Goal: Transaction & Acquisition: Subscribe to service/newsletter

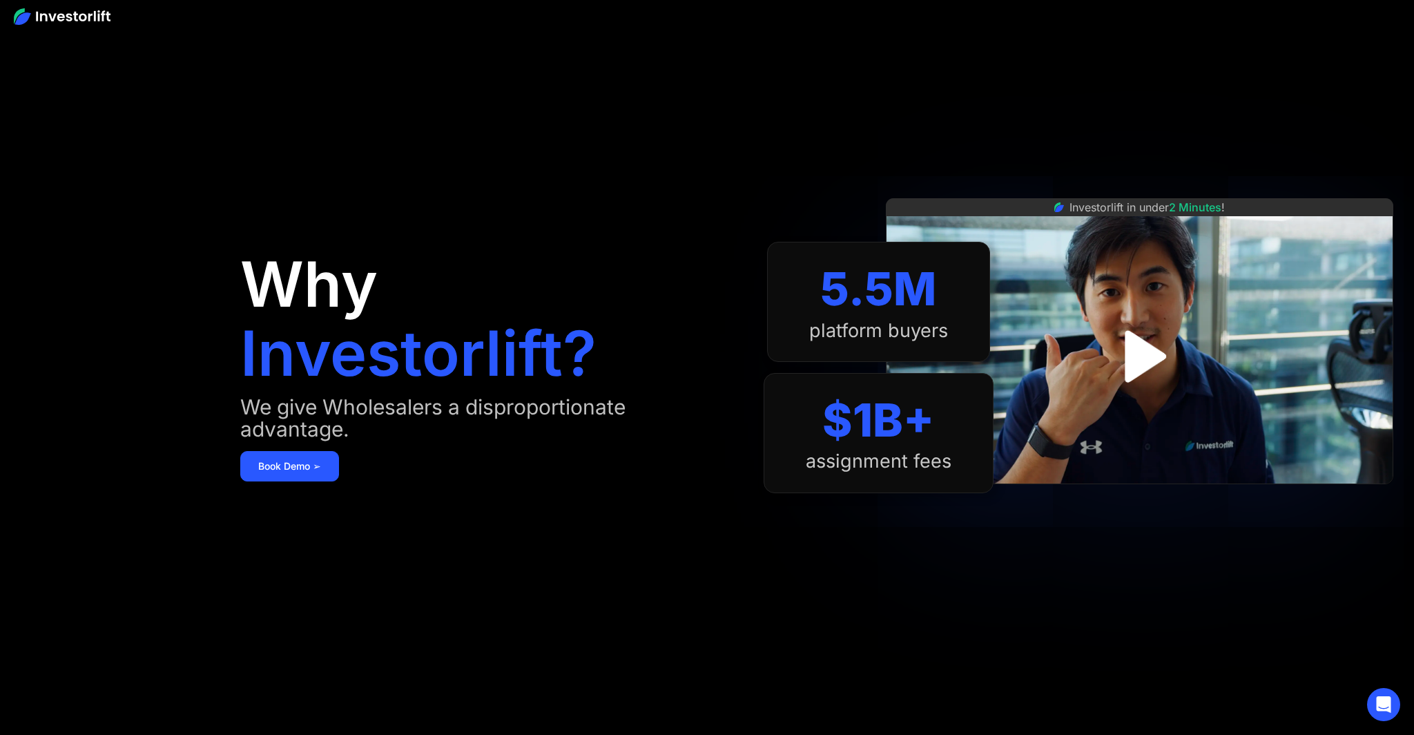
click at [1137, 354] on img "open lightbox" at bounding box center [1140, 356] width 94 height 94
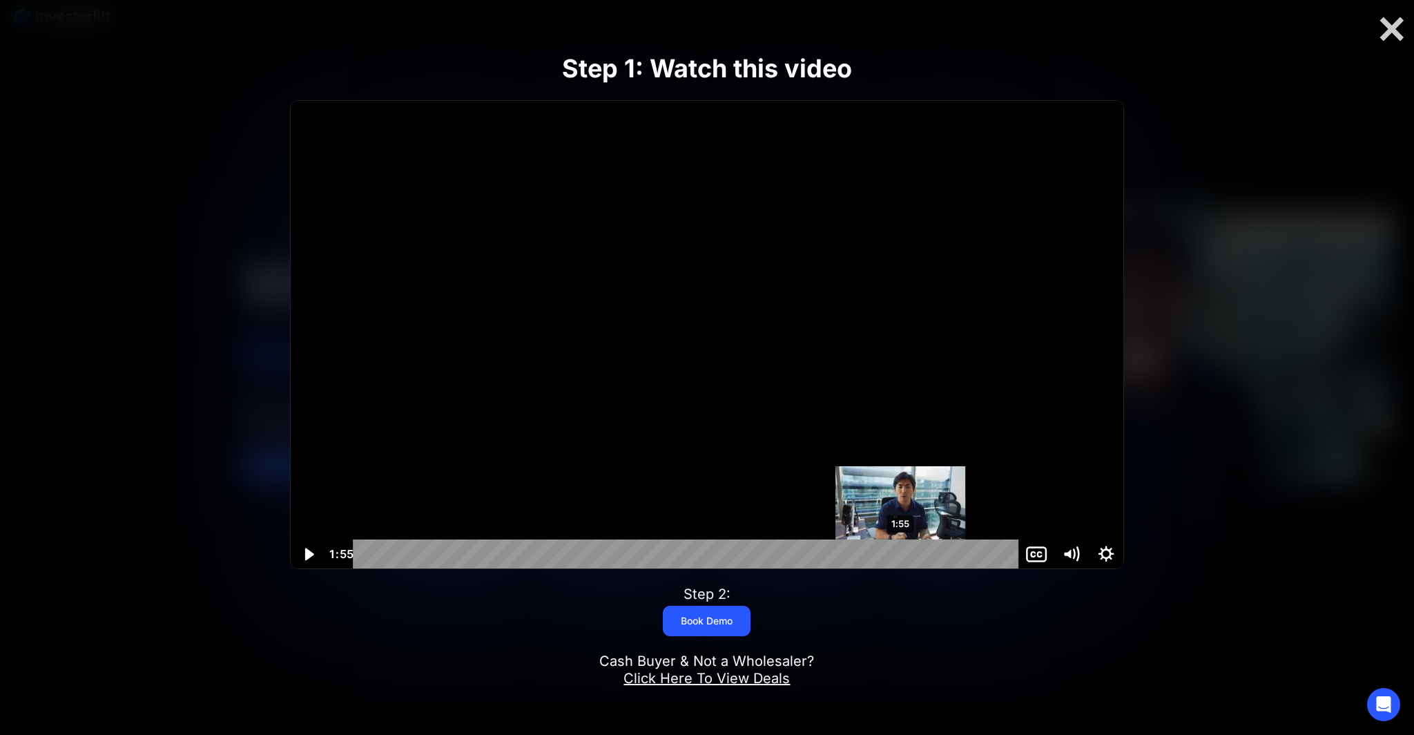
scroll to position [1, 0]
drag, startPoint x: 956, startPoint y: 552, endPoint x: 286, endPoint y: 555, distance: 670.0
click at [277, 554] on div "Step 1: Watch this video Click for sound @keyframes VOLUME_SMALL_WAVE_FLASH { 0…" at bounding box center [707, 368] width 1131 height 718
click at [311, 554] on icon "Play Video" at bounding box center [309, 554] width 9 height 12
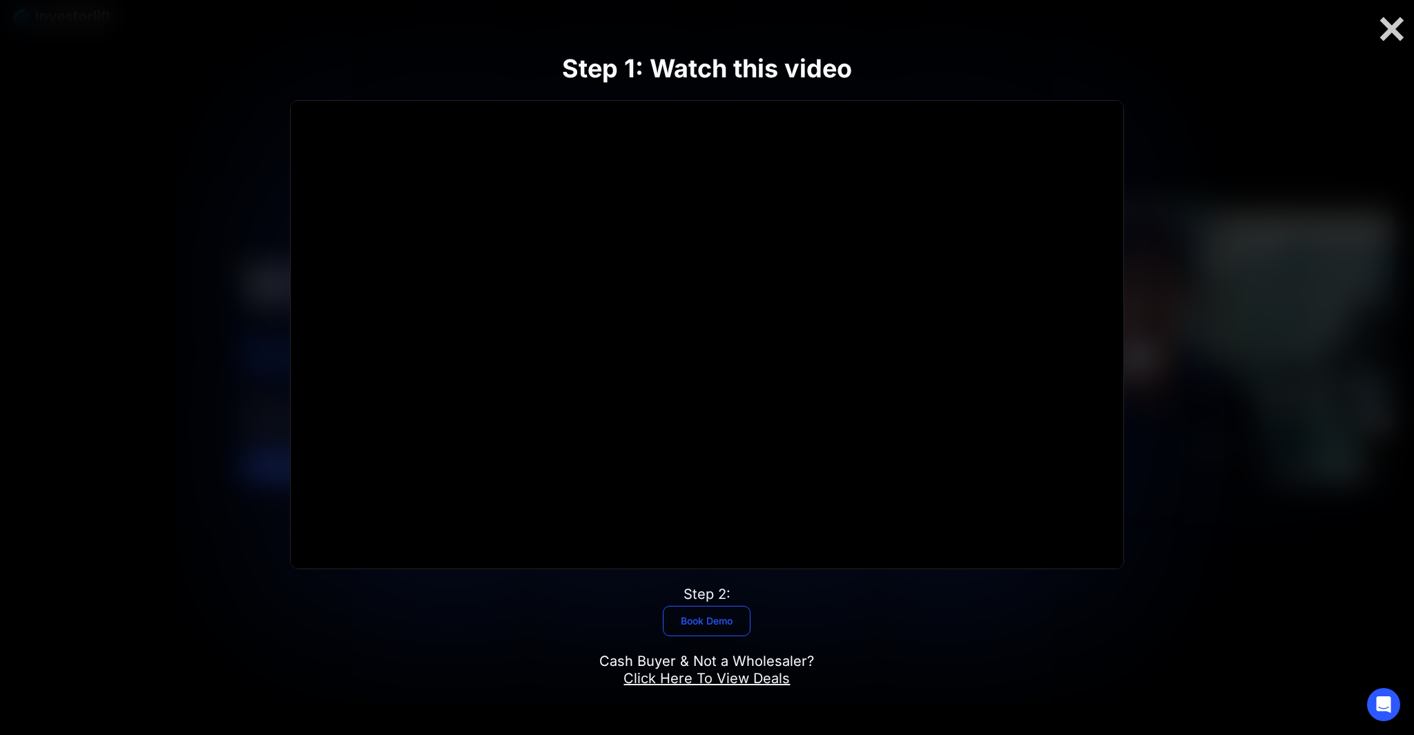
click at [717, 622] on link "Book Demo" at bounding box center [707, 621] width 88 height 30
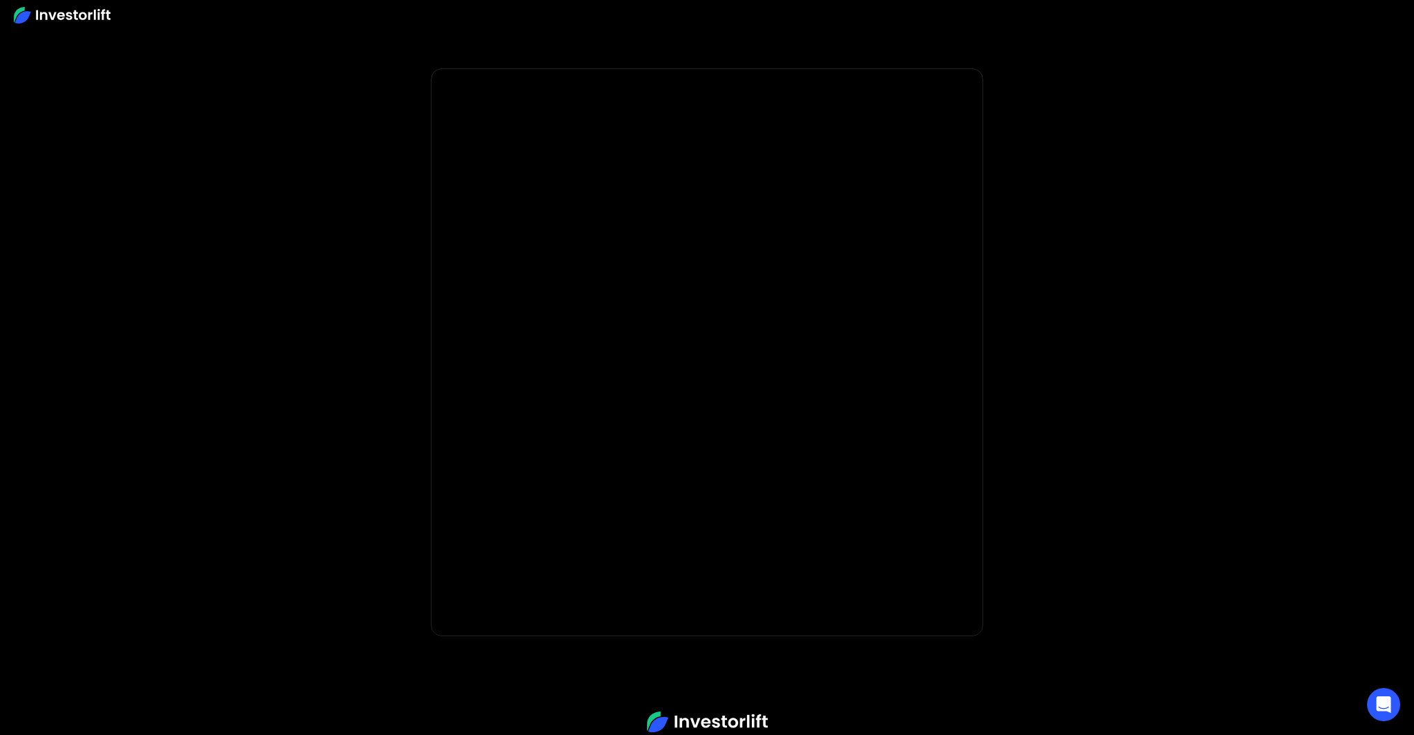
scroll to position [3, 0]
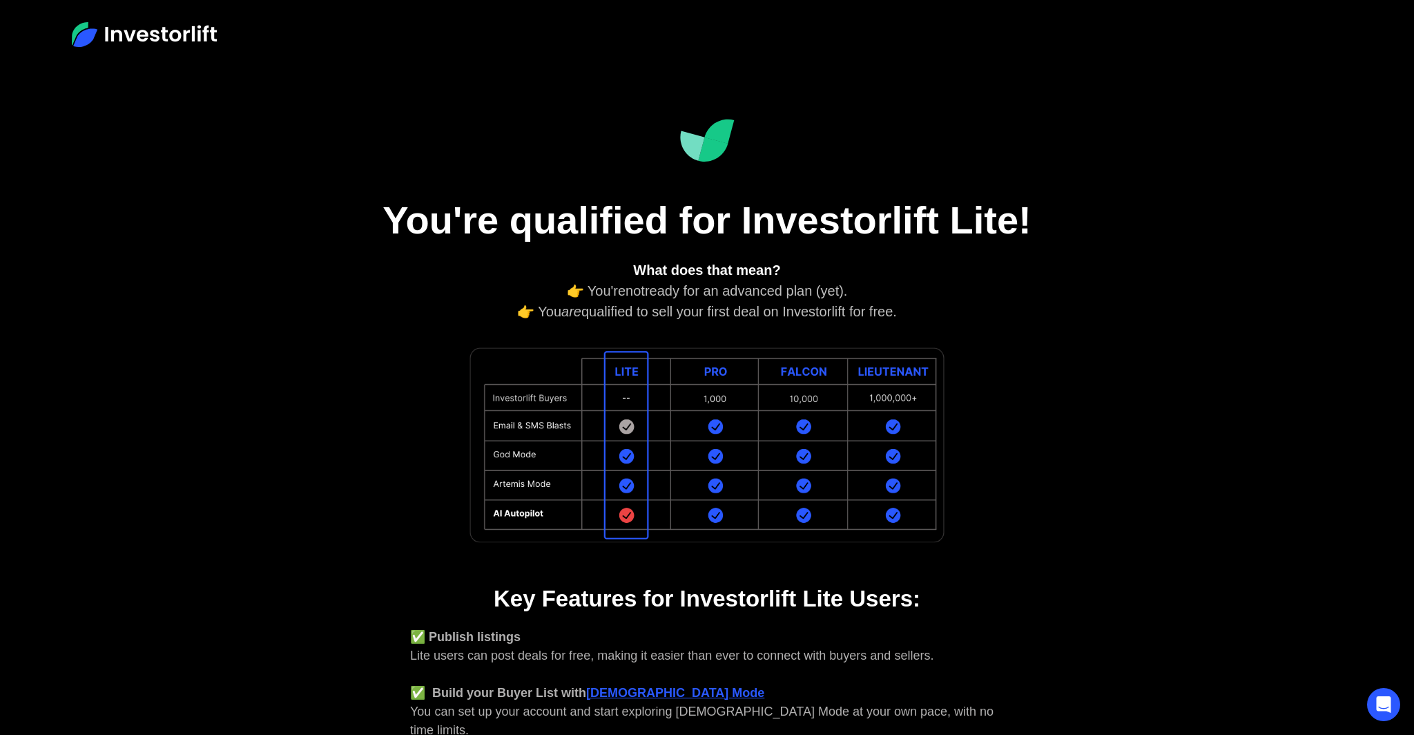
click at [624, 700] on div "✅ Publish listings Lite users can post deals for free, making it easier than ev…" at bounding box center [707, 740] width 594 height 224
click at [626, 695] on strong "[DEMOGRAPHIC_DATA] Mode" at bounding box center [675, 693] width 178 height 14
click at [606, 691] on strong "[DEMOGRAPHIC_DATA] Mode" at bounding box center [675, 693] width 178 height 14
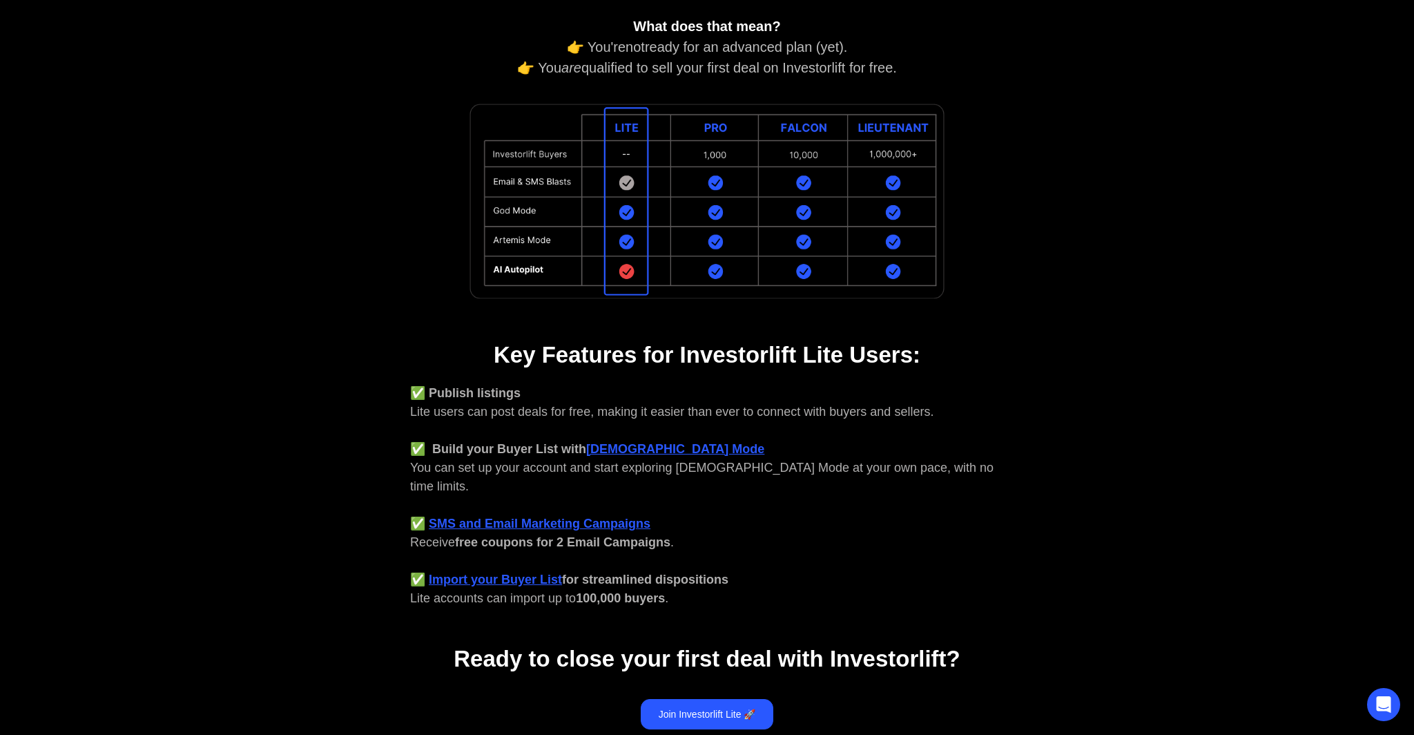
scroll to position [251, 0]
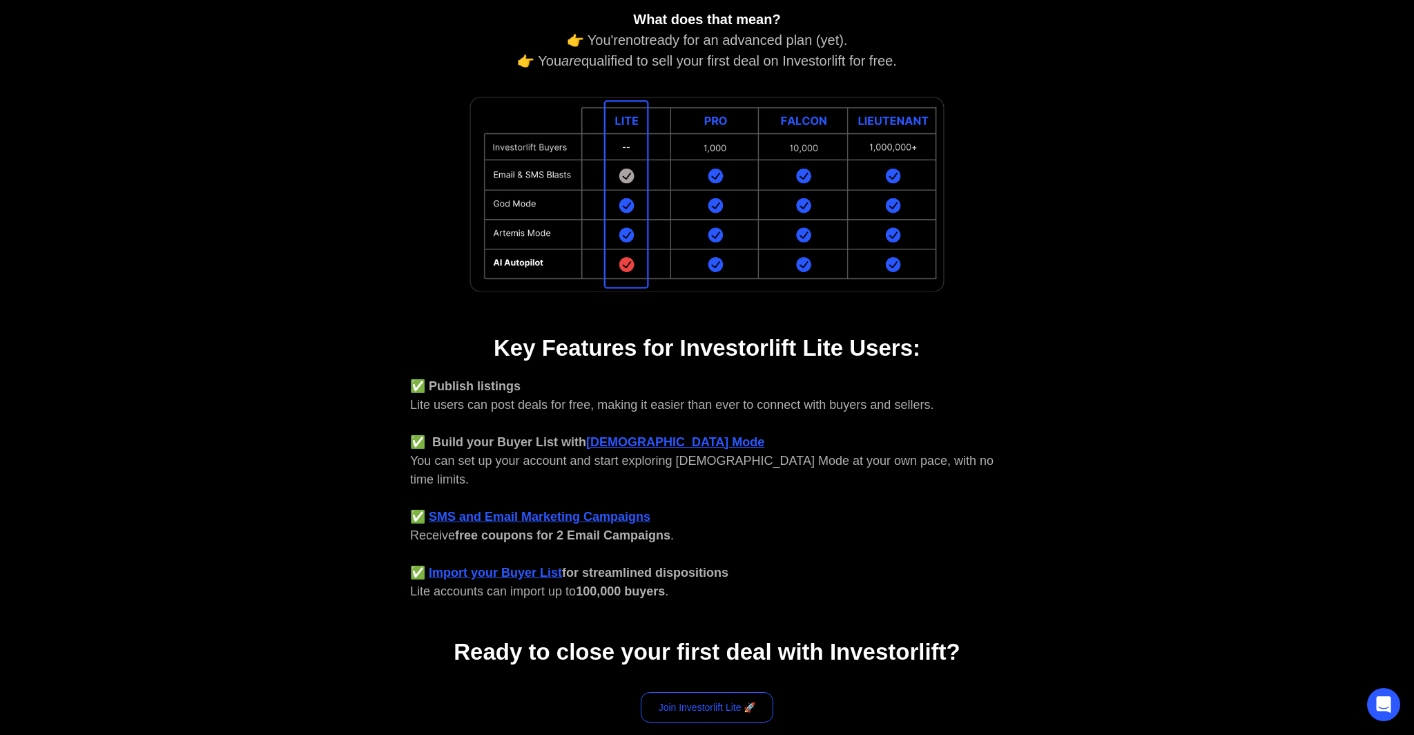
click at [668, 692] on link "Join Investorlift Lite 🚀" at bounding box center [707, 707] width 133 height 30
